Goal: Information Seeking & Learning: Learn about a topic

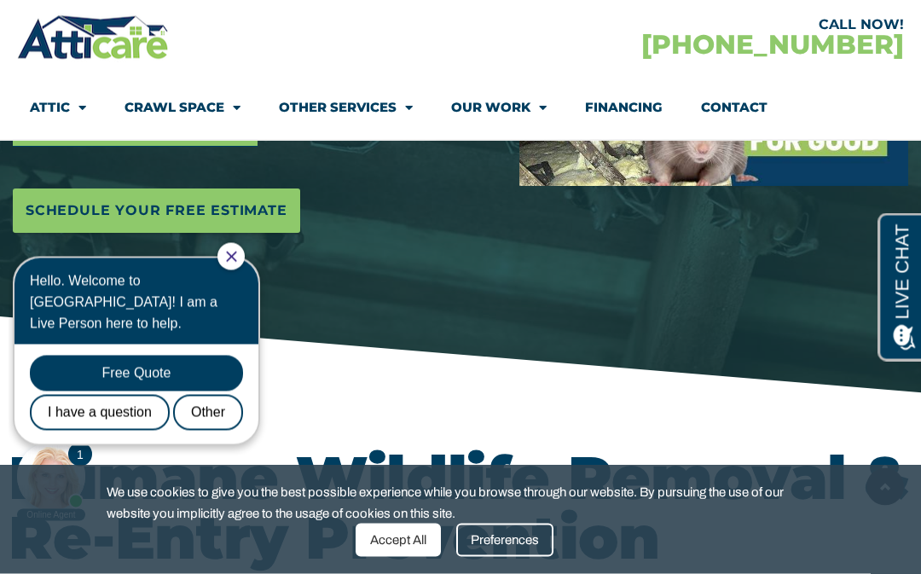
scroll to position [443, 0]
click at [499, 557] on div "Preferences" at bounding box center [504, 539] width 97 height 33
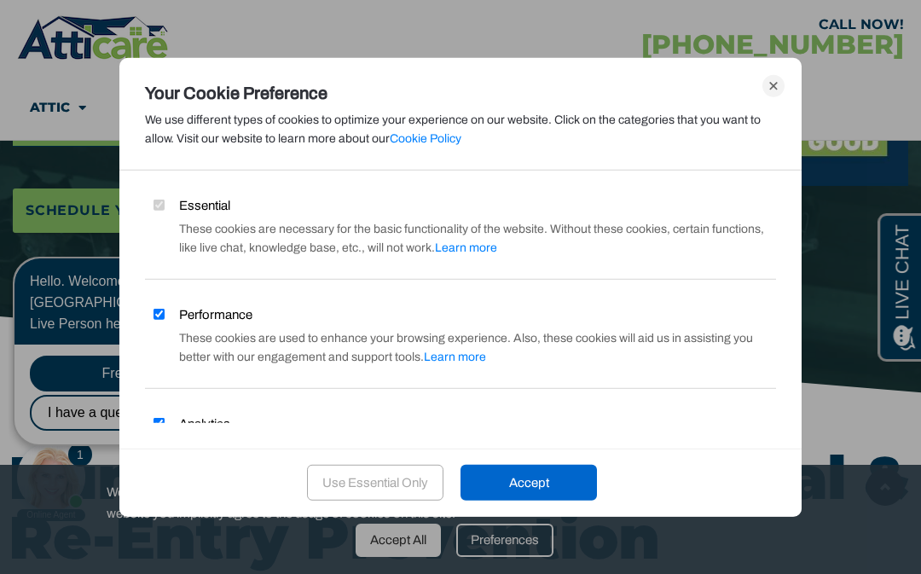
click at [148, 214] on label "Essential" at bounding box center [187, 204] width 85 height 19
click at [153, 317] on input "Performance" at bounding box center [158, 314] width 11 height 11
checkbox input "false"
click at [154, 429] on input "Analytics" at bounding box center [158, 423] width 11 height 11
checkbox input "false"
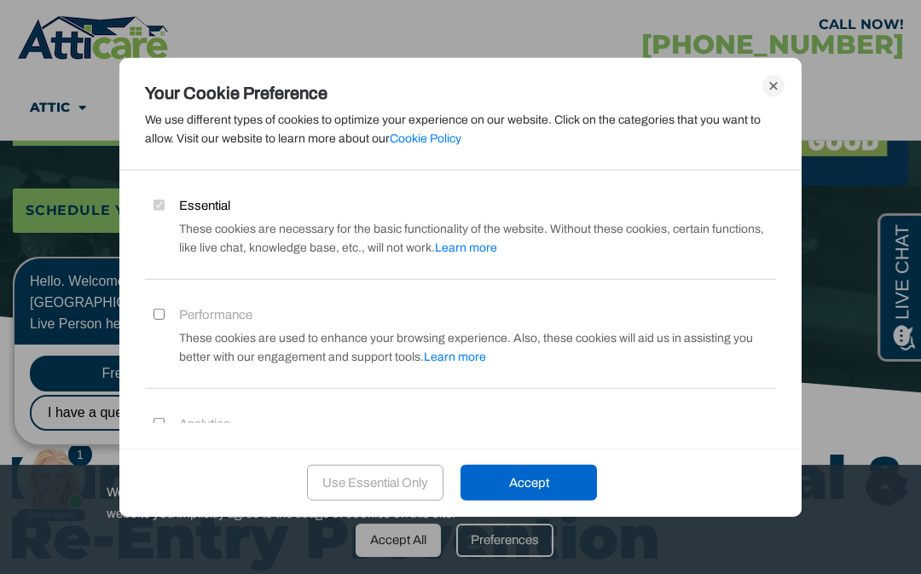
click at [525, 500] on div "Accept" at bounding box center [528, 483] width 136 height 36
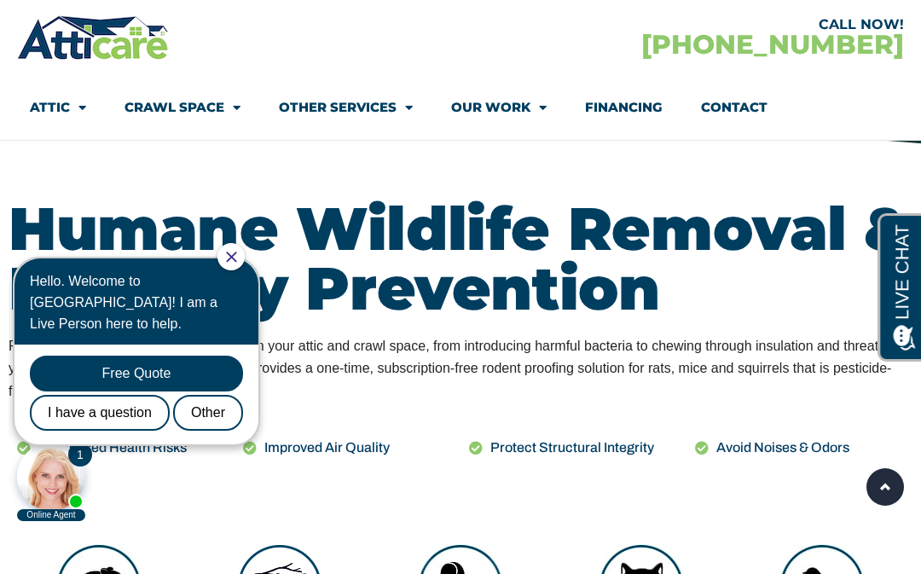
scroll to position [691, 0]
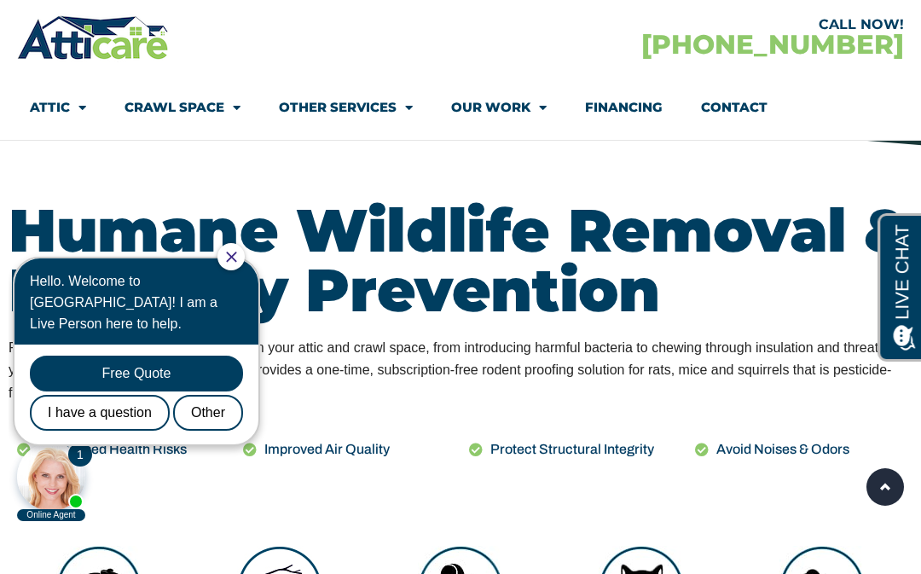
click at [109, 499] on body "1 Online Agent Close Hello. Welcome to [GEOGRAPHIC_DATA]! I am a Live Person he…" at bounding box center [145, 381] width 273 height 281
click at [112, 514] on body "1 Online Agent Close Hello. Welcome to [GEOGRAPHIC_DATA]! I am a Live Person he…" at bounding box center [145, 381] width 273 height 281
click at [236, 254] on icon "Close Chat" at bounding box center [231, 256] width 10 height 10
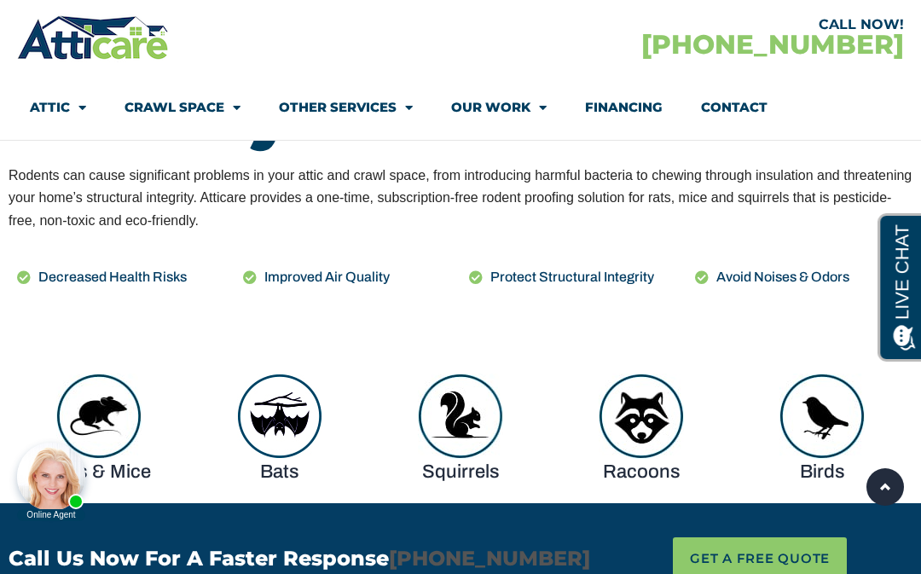
scroll to position [874, 0]
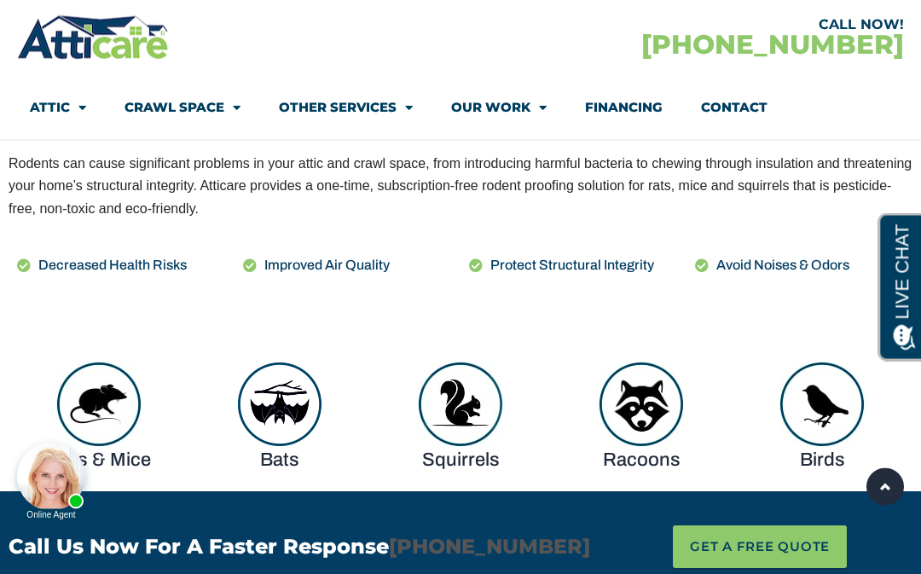
click at [122, 469] on h4 "Rats & Mice" at bounding box center [99, 461] width 164 height 27
click at [95, 390] on img at bounding box center [98, 404] width 85 height 85
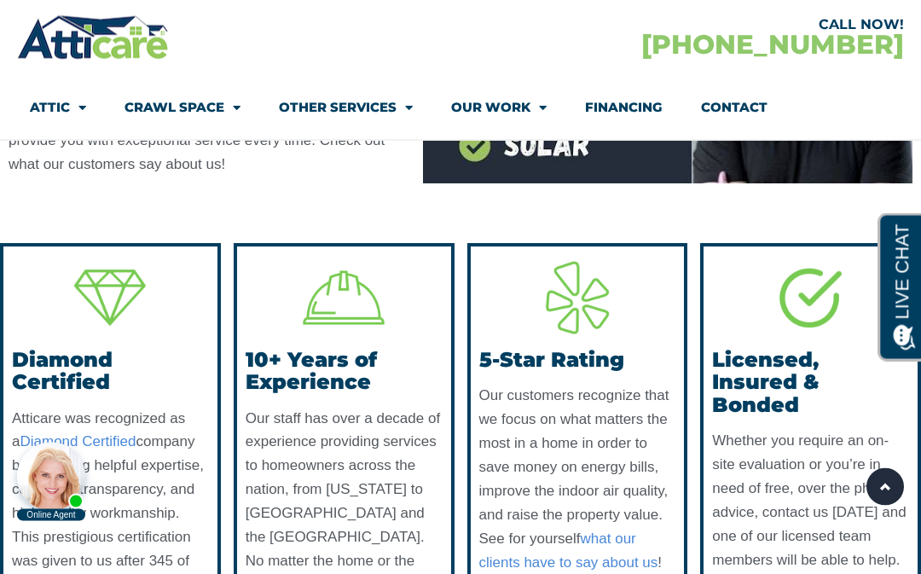
scroll to position [4810, 0]
